Goal: Task Accomplishment & Management: Use online tool/utility

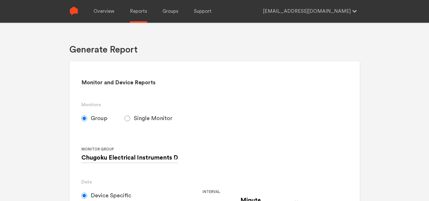
select select "Minute"
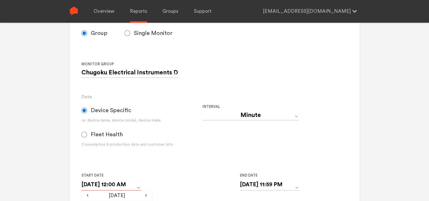
click at [136, 183] on input "[DATE] 12:00 AM" at bounding box center [111, 185] width 60 height 12
drag, startPoint x: 174, startPoint y: 161, endPoint x: 174, endPoint y: 149, distance: 11.6
click at [174, 160] on div "Device Specific i.e. device name, device model, device make Fleet Health Consum…" at bounding box center [202, 132] width 242 height 59
click at [127, 32] on input "Single Monitor" at bounding box center [128, 33] width 6 height 6
radio input "true"
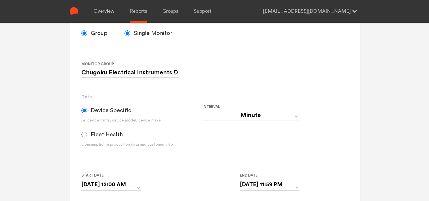
radio input "false"
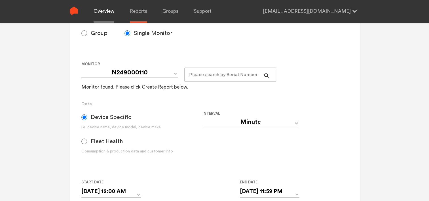
click at [101, 11] on link "Overview" at bounding box center [104, 11] width 21 height 23
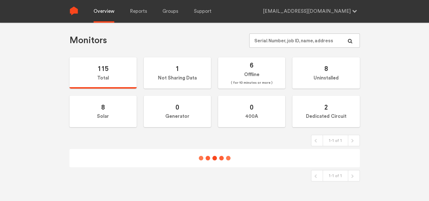
scroll to position [23, 0]
click at [280, 40] on input "text" at bounding box center [304, 40] width 110 height 14
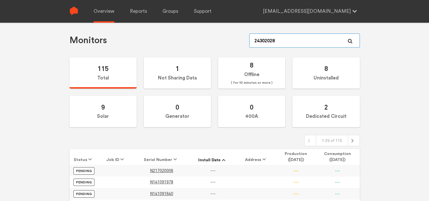
type input "243020280"
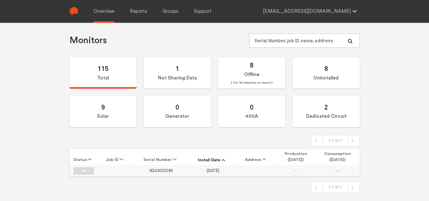
click at [165, 169] on span "N243020280" at bounding box center [160, 170] width 23 height 5
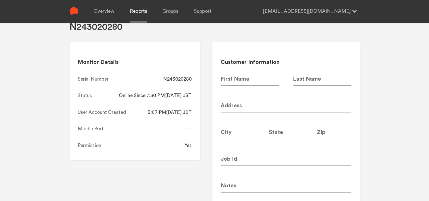
click at [137, 12] on link "Reports" at bounding box center [138, 11] width 17 height 23
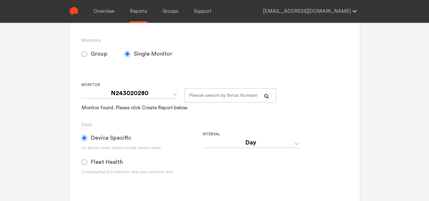
scroll to position [136, 0]
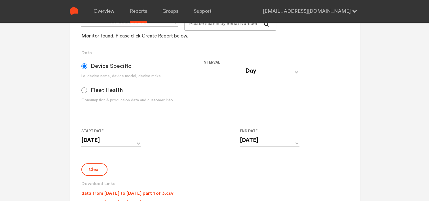
click at [242, 70] on select "Day Year Month Week Hour 30 Minute 15 Minute 5 Minute Minute" at bounding box center [250, 71] width 96 height 10
click at [92, 169] on button "Clear" at bounding box center [94, 169] width 26 height 12
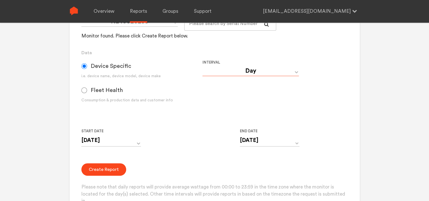
click at [263, 69] on select "Day Year Month Week Hour 30 Minute 15 Minute 5 Minute Minute" at bounding box center [250, 71] width 96 height 10
select select "Minute"
click at [202, 66] on select "Day Year Month Week Hour 30 Minute 15 Minute 5 Minute Minute" at bounding box center [250, 71] width 96 height 10
type input "[DATE] 12:00 AM"
type input "[DATE] 11:59 PM"
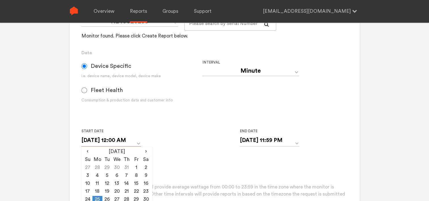
click at [127, 139] on input "[DATE] 12:00 AM" at bounding box center [111, 140] width 60 height 12
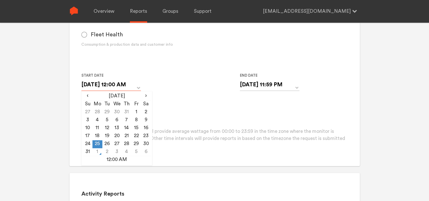
scroll to position [193, 0]
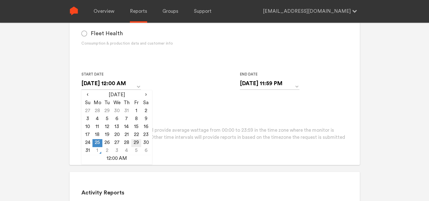
click at [138, 142] on td "29" at bounding box center [136, 143] width 10 height 8
type input "[DATE] 12:00 AM"
click at [192, 103] on form "Group Single Monitor Monitor Group Chugoku Electrical Instruments Default Group…" at bounding box center [214, 32] width 266 height 229
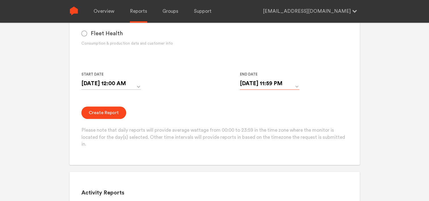
click at [266, 84] on input "[DATE] 11:59 PM" at bounding box center [270, 84] width 60 height 12
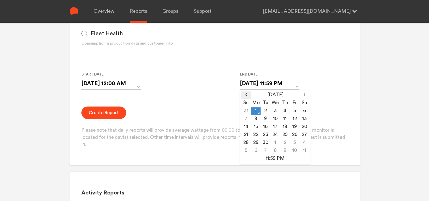
click at [245, 93] on span "‹" at bounding box center [246, 94] width 10 height 7
click at [248, 150] on td "31" at bounding box center [246, 151] width 10 height 8
type input "[DATE] 11:59 PM"
click at [215, 102] on form "Group Single Monitor Monitor Group Chugoku Electrical Instruments Default Group…" at bounding box center [214, 32] width 266 height 229
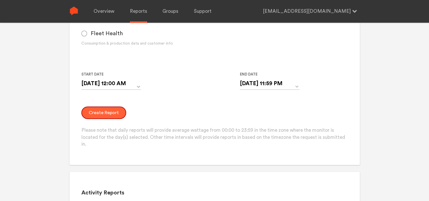
click at [104, 112] on button "Create Report" at bounding box center [103, 112] width 45 height 12
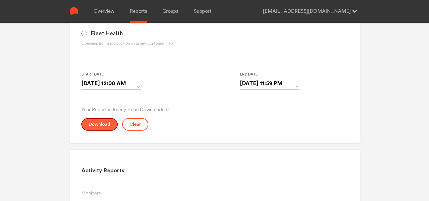
click at [93, 126] on button "Download" at bounding box center [99, 124] width 36 height 12
